Goal: Transaction & Acquisition: Purchase product/service

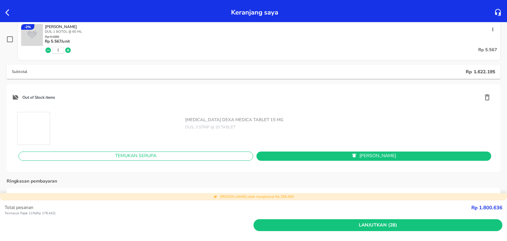
scroll to position [1133, 0]
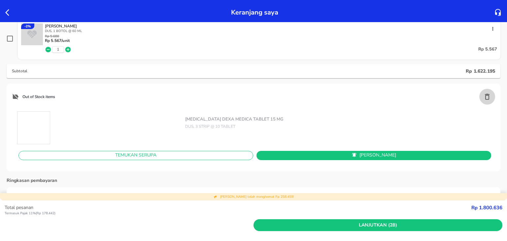
click at [485, 97] on icon "button" at bounding box center [487, 97] width 5 height 6
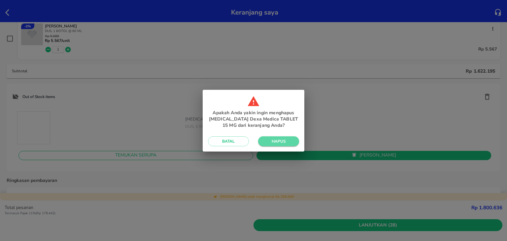
click at [290, 141] on button "Hapus" at bounding box center [278, 141] width 41 height 10
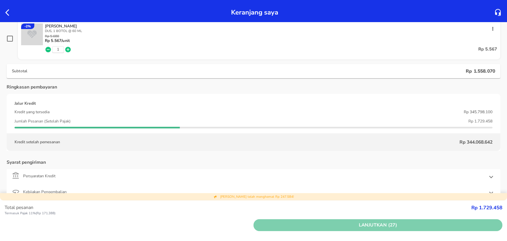
click at [310, 220] on button "Lanjutkan (27)" at bounding box center [377, 225] width 249 height 12
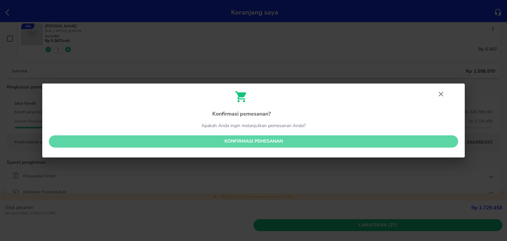
click at [286, 142] on span "Konfirmasi pemesanan" at bounding box center [253, 141] width 398 height 8
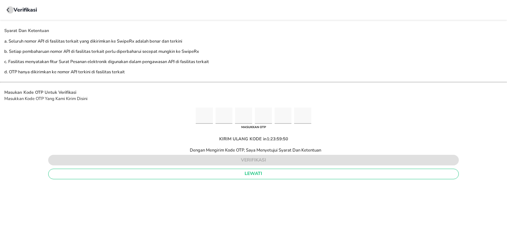
click at [9, 9] on icon "button" at bounding box center [9, 9] width 5 height 5
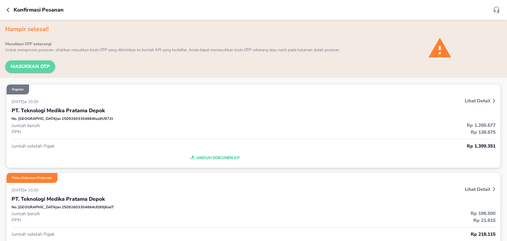
click at [32, 66] on span "Masukkan OTP" at bounding box center [30, 66] width 39 height 8
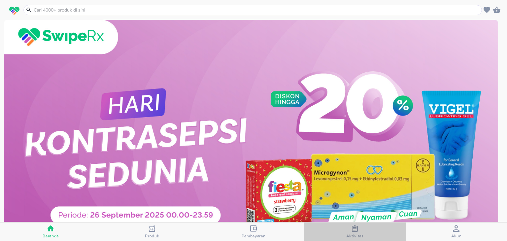
click at [356, 233] on span "Aktivitas" at bounding box center [354, 235] width 17 height 5
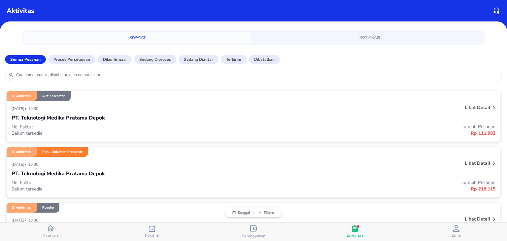
click at [175, 167] on div "[DATE] • 10:30" at bounding box center [153, 164] width 282 height 8
click at [196, 160] on div "[DATE] • 10:30" at bounding box center [153, 164] width 282 height 8
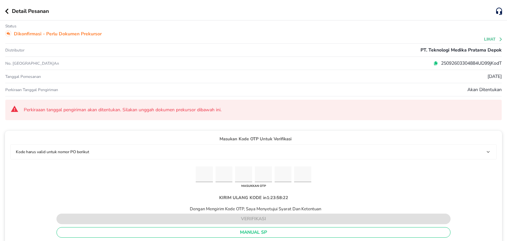
click at [433, 64] on icon at bounding box center [435, 63] width 5 height 5
click at [207, 176] on input "Please enter OTP character 1" at bounding box center [204, 174] width 17 height 16
paste input "7"
type input "1"
type input "7"
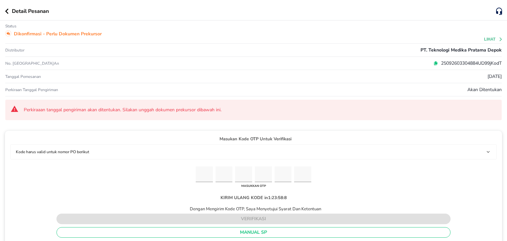
type input "4"
type input "3"
type input "5"
type input "7"
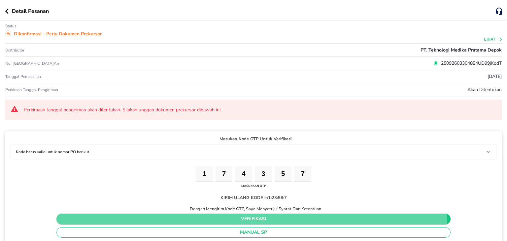
click at [237, 219] on span "verifikasi" at bounding box center [253, 219] width 383 height 8
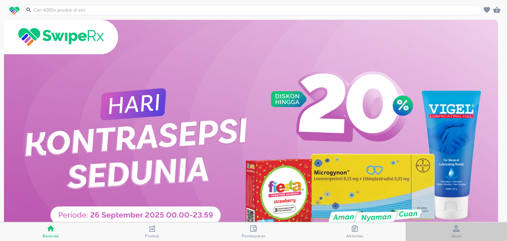
click at [447, 230] on span "Akun" at bounding box center [455, 232] width 97 height 14
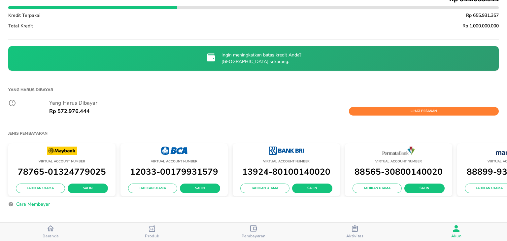
scroll to position [160, 0]
